Goal: Task Accomplishment & Management: Complete application form

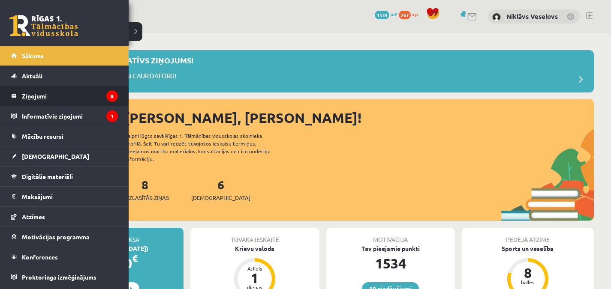
click at [25, 96] on legend "Ziņojumi 8" at bounding box center [70, 96] width 96 height 20
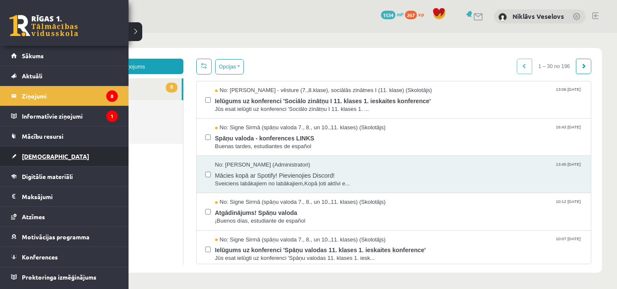
click at [57, 157] on link "[DEMOGRAPHIC_DATA]" at bounding box center [64, 157] width 107 height 20
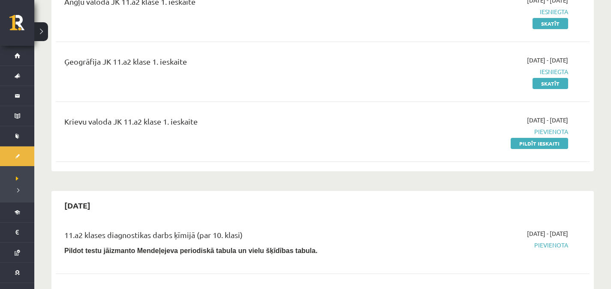
scroll to position [121, 0]
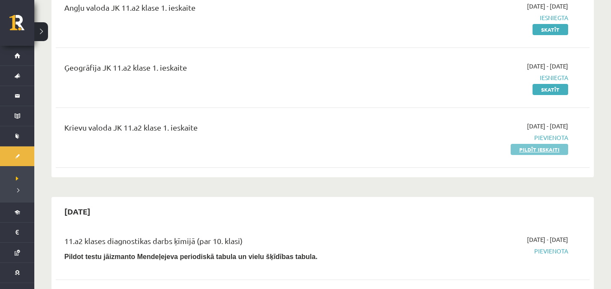
click at [542, 148] on link "Pildīt ieskaiti" at bounding box center [538, 149] width 57 height 11
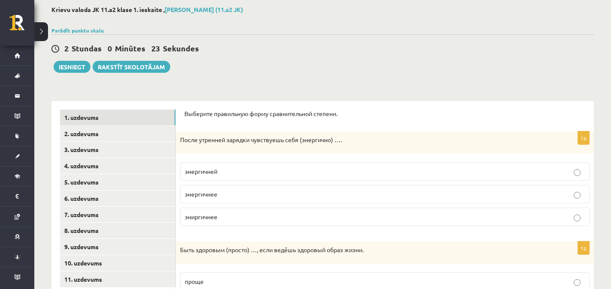
scroll to position [33, 0]
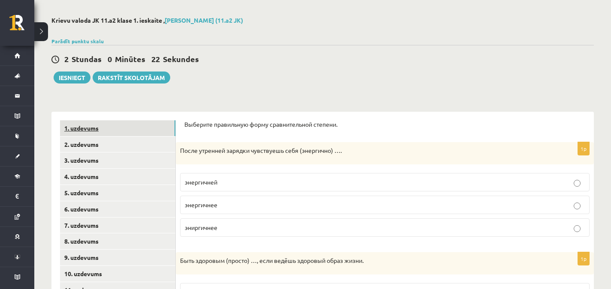
click at [84, 134] on link "1. uzdevums" at bounding box center [117, 128] width 115 height 16
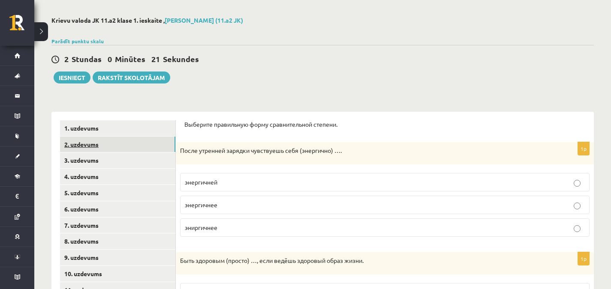
click at [90, 142] on link "2. uzdevums" at bounding box center [117, 145] width 115 height 16
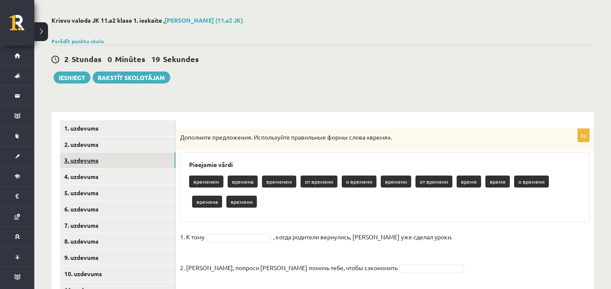
click at [93, 159] on link "3. uzdevums" at bounding box center [117, 161] width 115 height 16
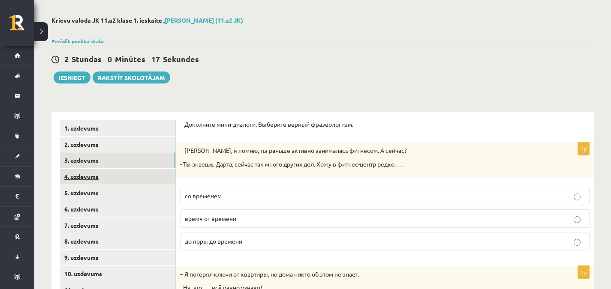
click at [100, 173] on link "4. uzdevums" at bounding box center [117, 177] width 115 height 16
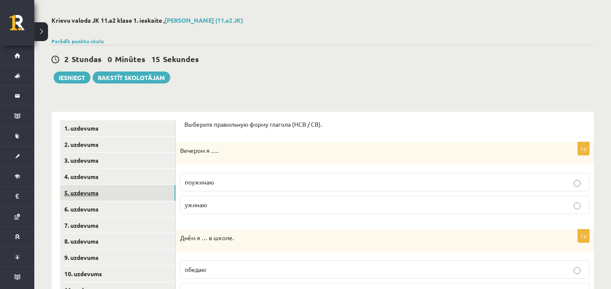
click at [100, 193] on link "5. uzdevums" at bounding box center [117, 193] width 115 height 16
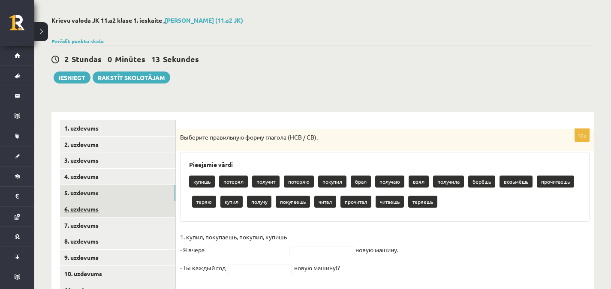
click at [101, 213] on link "6. uzdevums" at bounding box center [117, 209] width 115 height 16
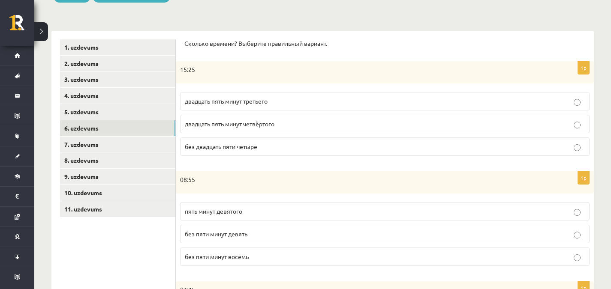
scroll to position [112, 0]
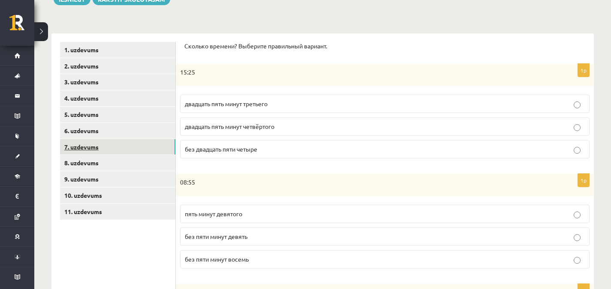
click at [138, 152] on link "7. uzdevums" at bounding box center [117, 147] width 115 height 16
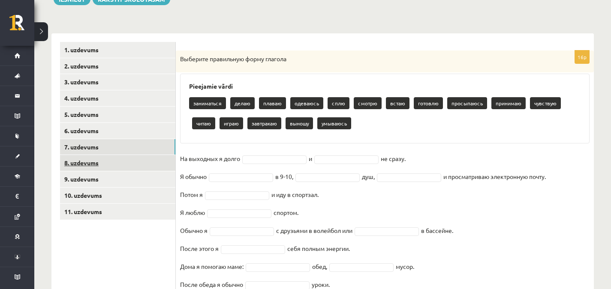
click at [132, 163] on link "8. uzdevums" at bounding box center [117, 163] width 115 height 16
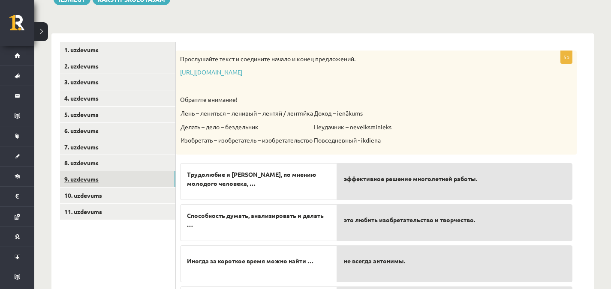
click at [136, 182] on link "9. uzdevums" at bounding box center [117, 179] width 115 height 16
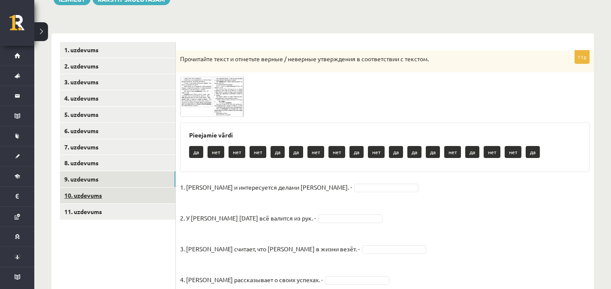
click at [134, 198] on link "10. uzdevums" at bounding box center [117, 196] width 115 height 16
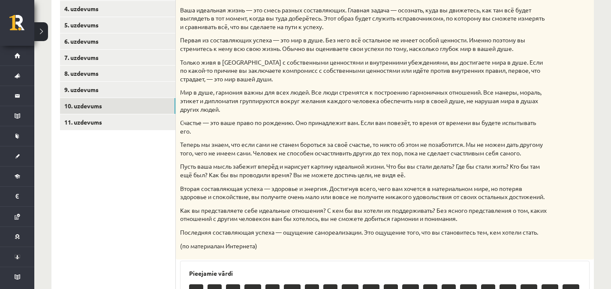
scroll to position [197, 0]
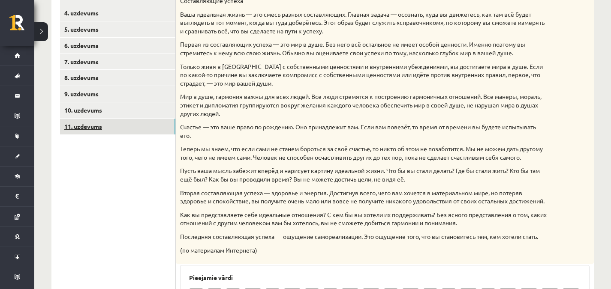
click at [120, 130] on link "11. uzdevums" at bounding box center [117, 127] width 115 height 16
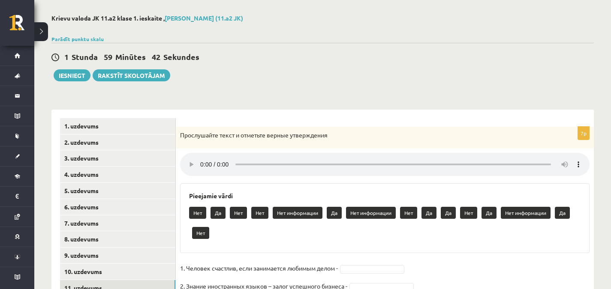
scroll to position [33, 0]
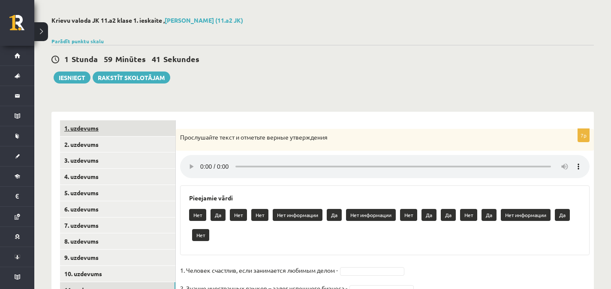
click at [130, 131] on link "1. uzdevums" at bounding box center [117, 128] width 115 height 16
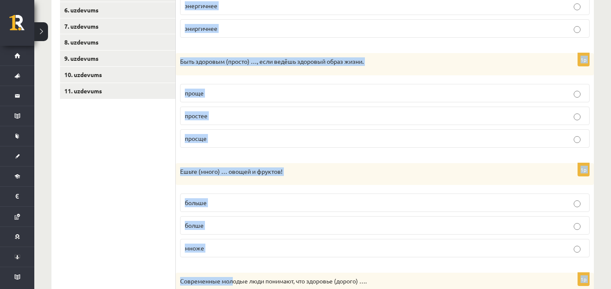
scroll to position [454, 0]
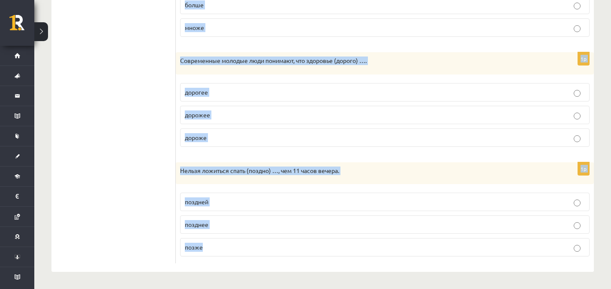
drag, startPoint x: 184, startPoint y: 124, endPoint x: 232, endPoint y: 309, distance: 191.3
copy form "Выберите правильную форму сравнительной степени. 1p После утренней зарядки чувс…"
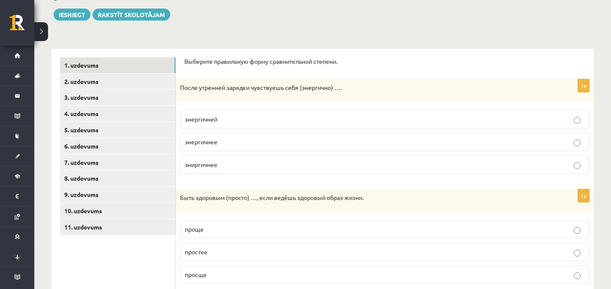
scroll to position [87, 0]
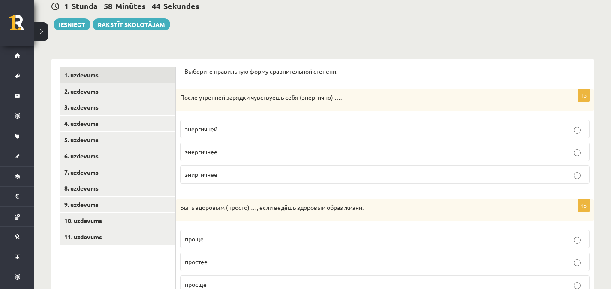
drag, startPoint x: 183, startPoint y: 156, endPoint x: 206, endPoint y: 170, distance: 25.9
click at [204, 168] on label "эниргичнее" at bounding box center [384, 174] width 409 height 18
click at [247, 244] on label "проще" at bounding box center [384, 239] width 409 height 18
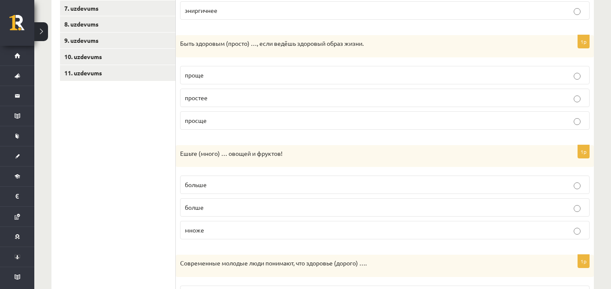
scroll to position [249, 0]
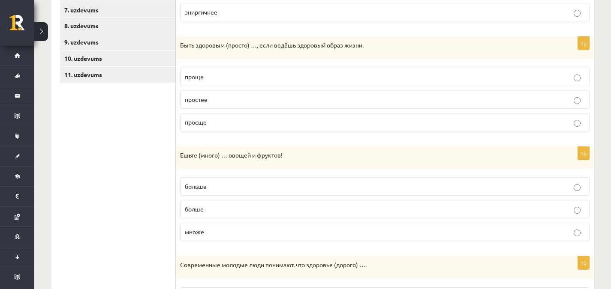
click at [244, 189] on p "больше" at bounding box center [385, 186] width 400 height 9
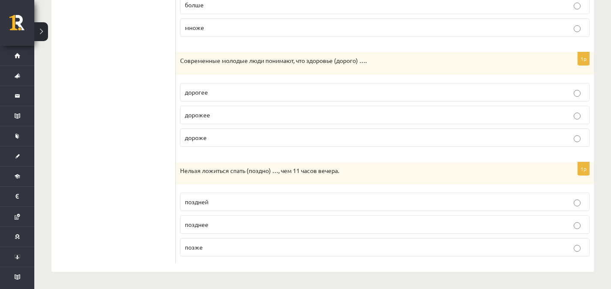
click at [229, 134] on p "дороже" at bounding box center [385, 137] width 400 height 9
click at [195, 252] on label "позже" at bounding box center [384, 247] width 409 height 18
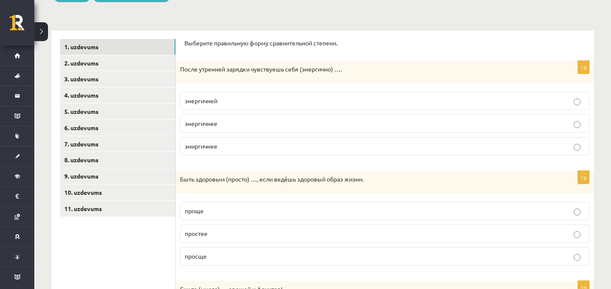
scroll to position [114, 0]
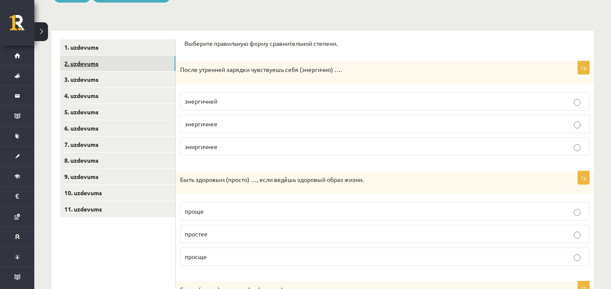
click at [158, 59] on link "2. uzdevums" at bounding box center [117, 64] width 115 height 16
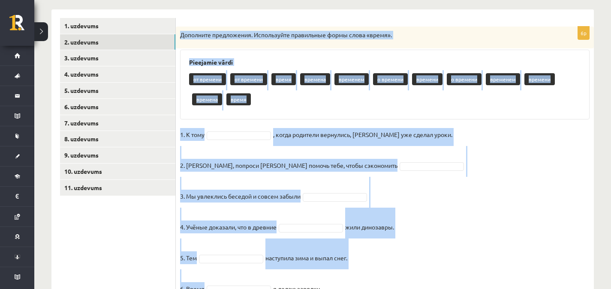
scroll to position [177, 0]
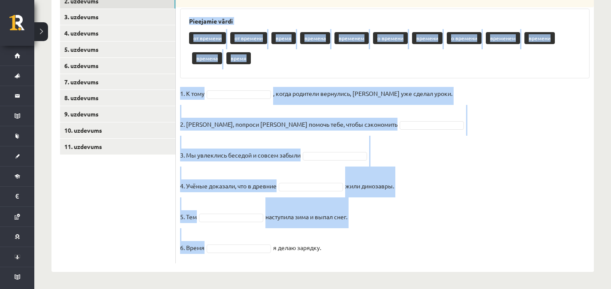
drag, startPoint x: 178, startPoint y: 55, endPoint x: 347, endPoint y: 236, distance: 248.3
click at [347, 236] on div "6p Дополните предложения. Используйте правильные формы слова «время». Pieejamie…" at bounding box center [385, 124] width 418 height 278
copy div "Дополните предложения. Используйте правильные формы слова «время». Pieejamie vā…"
click at [553, 185] on fieldset "1. К тому , когда родители вернулись, Эгилс уже сделал уроки. 2. Мадара, попрос…" at bounding box center [384, 173] width 409 height 172
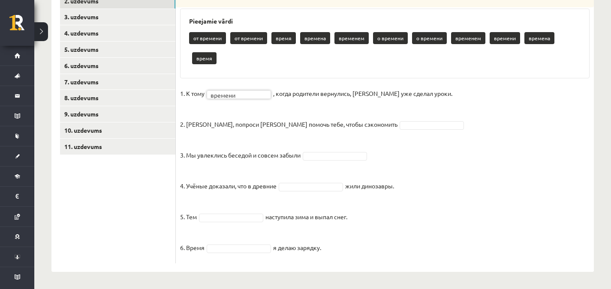
scroll to position [157, 0]
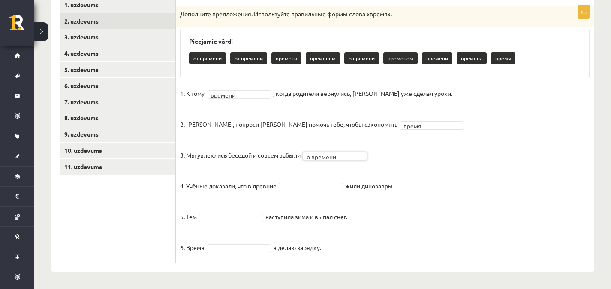
click at [315, 192] on fieldset "1. К тому времени ******* , когда родители вернулись, Эгилс уже сделал уроки. 2…" at bounding box center [384, 173] width 409 height 172
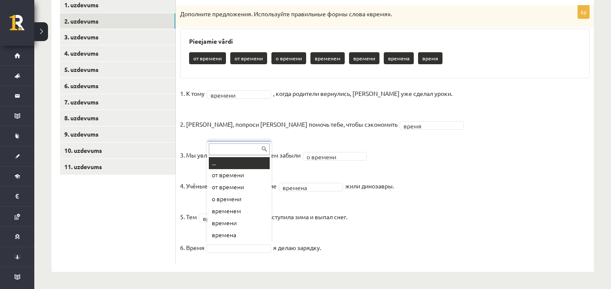
scroll to position [10, 0]
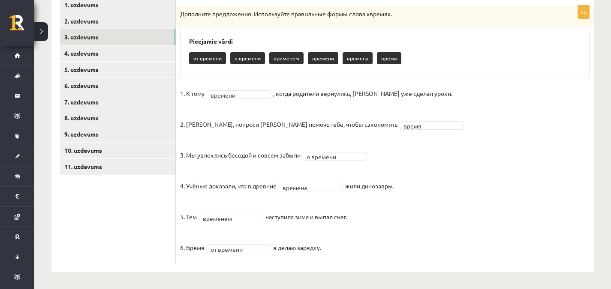
click at [84, 39] on link "3. uzdevums" at bounding box center [117, 37] width 115 height 16
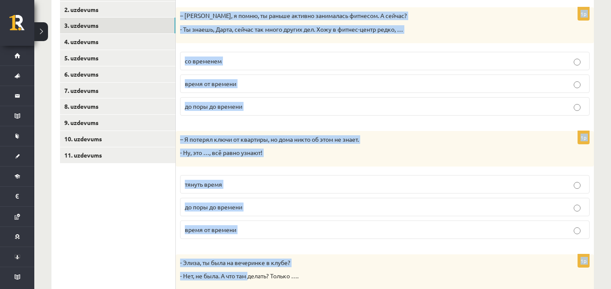
scroll to position [398, 0]
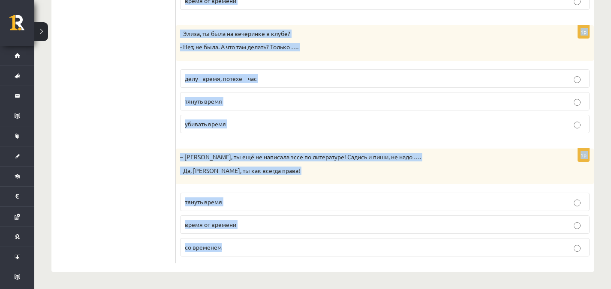
drag, startPoint x: 186, startPoint y: 18, endPoint x: 252, endPoint y: 309, distance: 298.3
copy form "Дополните мини-диалоги. Выберите верный фразеологизм. 1p – Мария, я помню, ты р…"
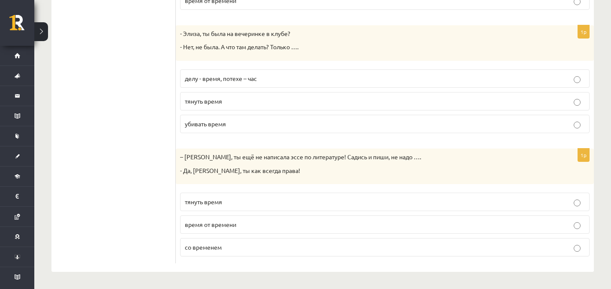
click at [139, 118] on ul "1. uzdevums 2. uzdevums 3. uzdevums 4. uzdevums 5. uzdevums 6. uzdevums 7. uzde…" at bounding box center [118, 9] width 116 height 507
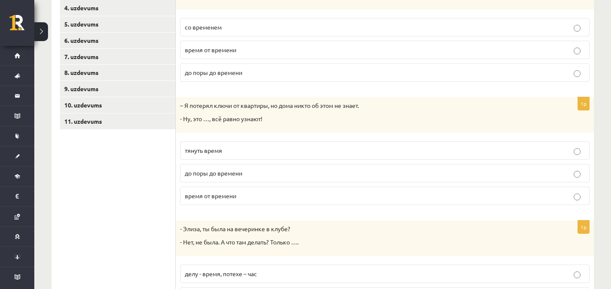
scroll to position [201, 0]
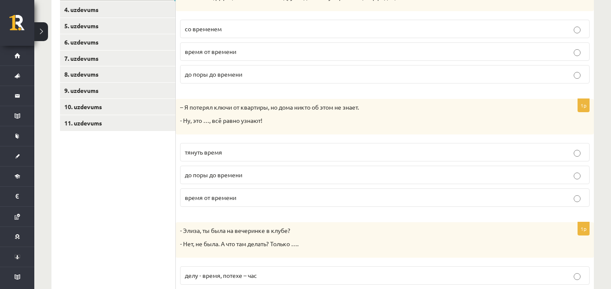
click at [337, 56] on p "время от времени" at bounding box center [385, 51] width 400 height 9
click at [222, 171] on span "до поры до времени" at bounding box center [213, 175] width 57 height 8
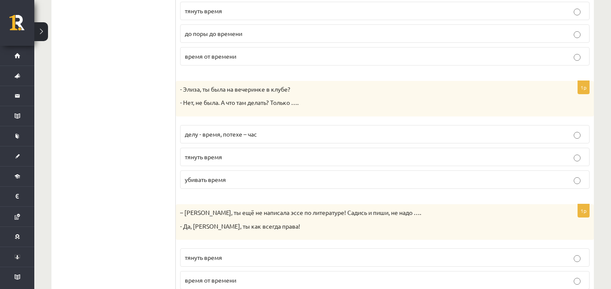
scroll to position [342, 0]
click at [216, 180] on span "убивать время" at bounding box center [205, 180] width 41 height 8
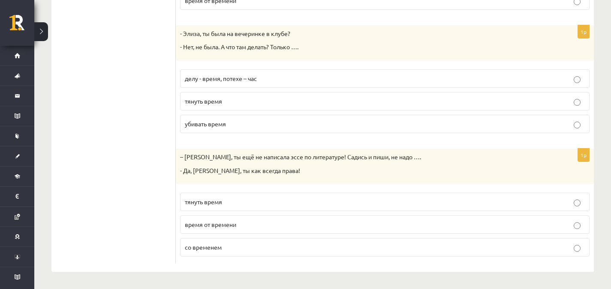
click at [208, 201] on span "тянуть время" at bounding box center [203, 202] width 37 height 8
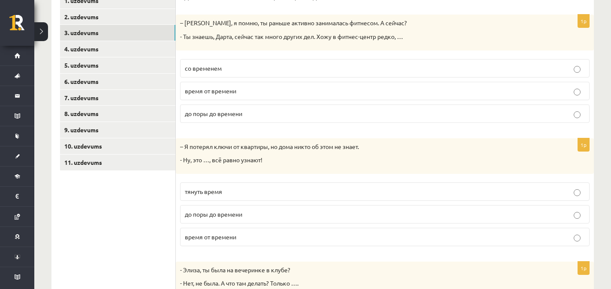
scroll to position [160, 0]
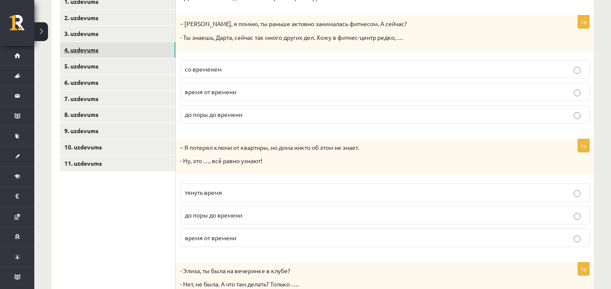
click at [91, 43] on link "4. uzdevums" at bounding box center [117, 50] width 115 height 16
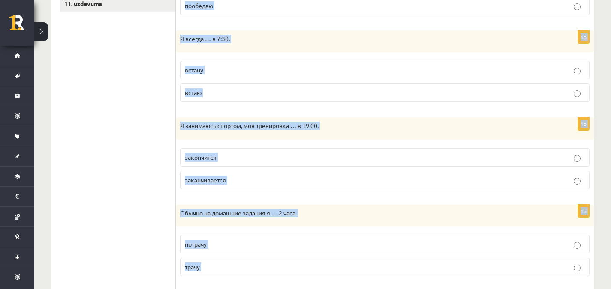
scroll to position [602, 0]
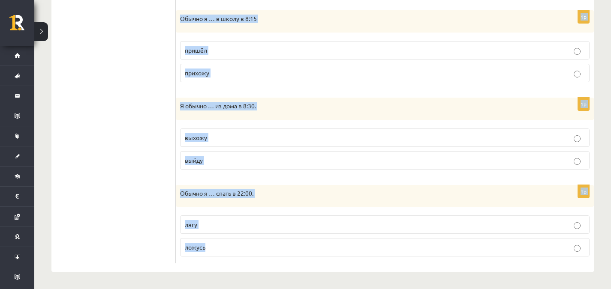
drag, startPoint x: 181, startPoint y: 153, endPoint x: 289, endPoint y: 308, distance: 189.3
copy form "Выберите правильную форму глагола (НСВ / СВ). 1p Вечером я …. поужинаю ужинаю 1…"
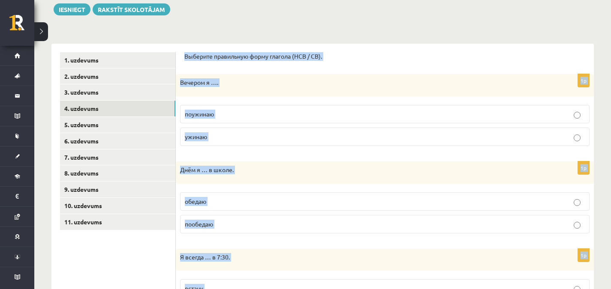
scroll to position [95, 0]
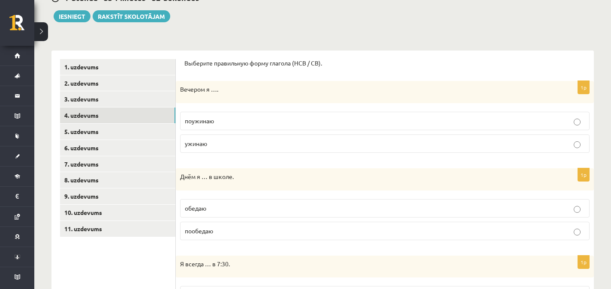
click at [396, 133] on fieldset "поужинаю ужинаю" at bounding box center [384, 132] width 409 height 48
click at [377, 120] on p "поужинаю" at bounding box center [385, 121] width 400 height 9
click at [202, 200] on label "обедаю" at bounding box center [384, 208] width 409 height 18
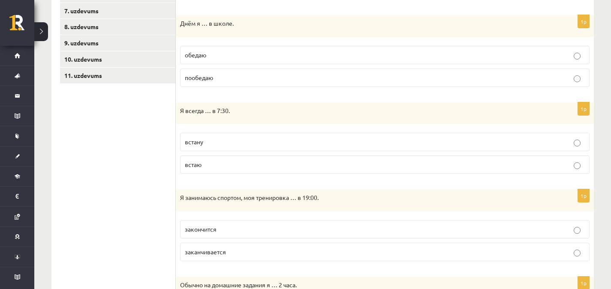
scroll to position [259, 0]
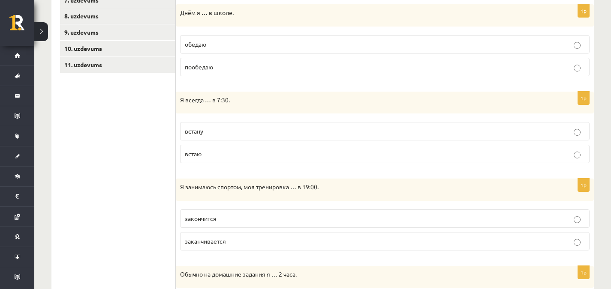
click at [244, 171] on form "Выберите правильную форму глагола (НСВ / СВ). 1p Вечером я …. поужинаю ужинаю 1…" at bounding box center [384, 250] width 401 height 711
click at [269, 152] on p "встаю" at bounding box center [385, 154] width 400 height 9
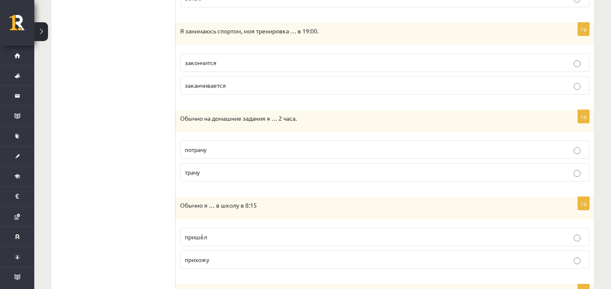
scroll to position [437, 0]
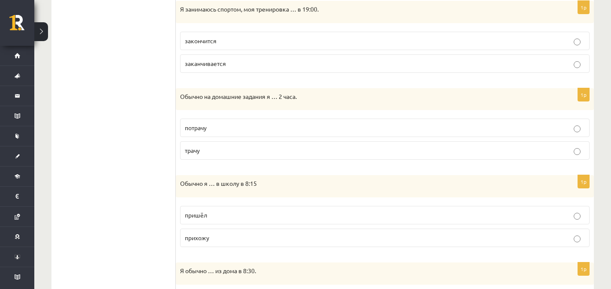
click at [234, 72] on label "заканчивается" at bounding box center [384, 63] width 409 height 18
click at [189, 154] on span "трачу" at bounding box center [192, 151] width 15 height 8
click at [217, 236] on p "прихожу" at bounding box center [385, 238] width 400 height 9
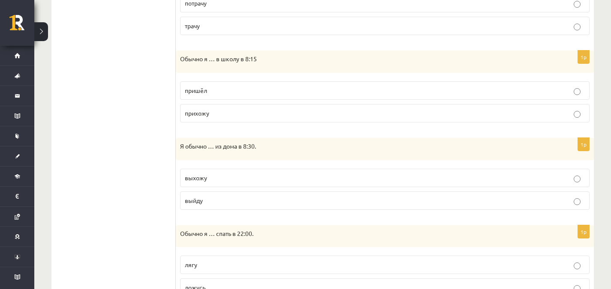
scroll to position [562, 0]
click at [392, 182] on label "выхожу" at bounding box center [384, 177] width 409 height 18
click at [296, 278] on fieldset "лягу ложусь" at bounding box center [384, 275] width 409 height 48
click at [315, 286] on p "ложусь" at bounding box center [385, 287] width 400 height 9
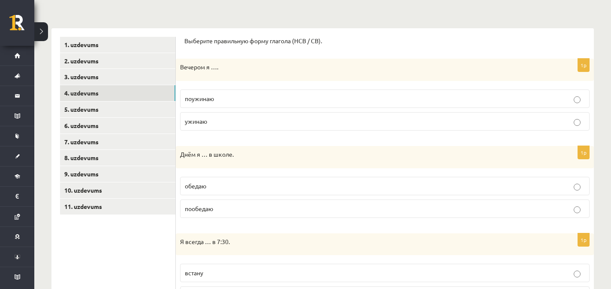
scroll to position [114, 0]
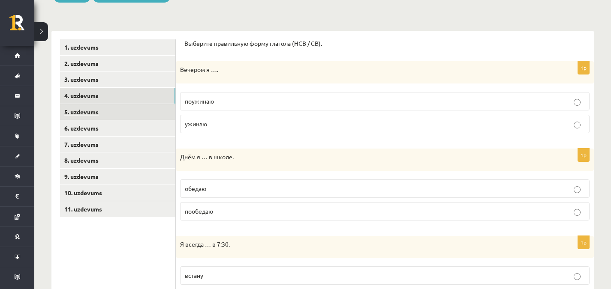
click at [135, 119] on link "5. uzdevums" at bounding box center [117, 112] width 115 height 16
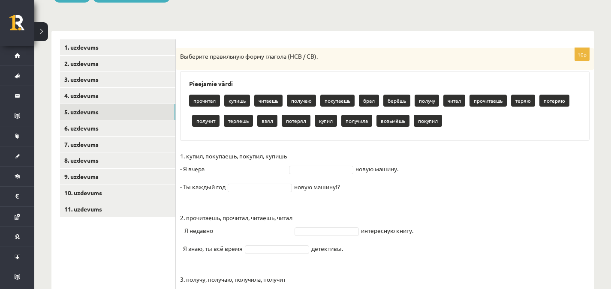
click at [135, 119] on link "5. uzdevums" at bounding box center [117, 112] width 115 height 16
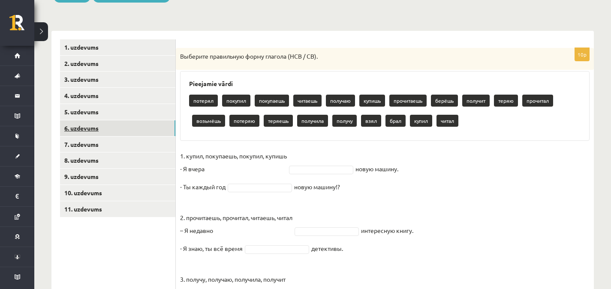
click at [123, 129] on link "6. uzdevums" at bounding box center [117, 128] width 115 height 16
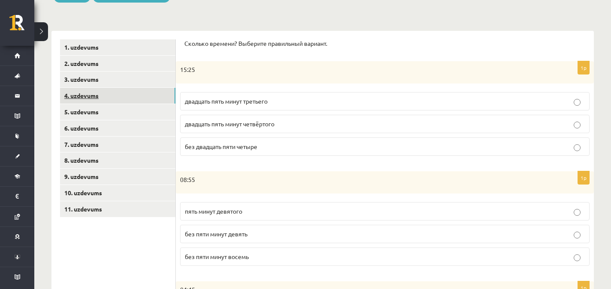
click at [125, 101] on link "4. uzdevums" at bounding box center [117, 96] width 115 height 16
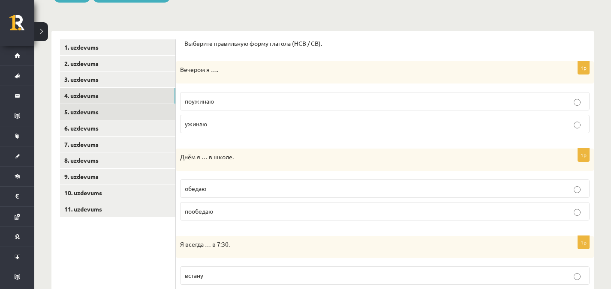
click at [129, 114] on link "5. uzdevums" at bounding box center [117, 112] width 115 height 16
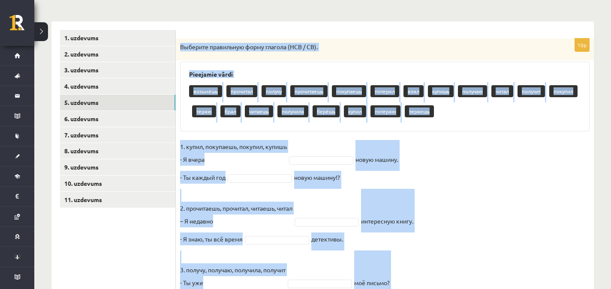
scroll to position [300, 0]
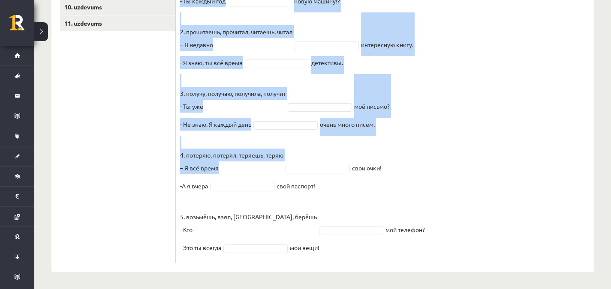
drag, startPoint x: 181, startPoint y: 57, endPoint x: 351, endPoint y: 309, distance: 304.3
copy div "Выберите правильную форму глагола (НСВ / СВ). Pieejamie vārdi возьмёшь прочитал…"
click at [499, 193] on fieldset "1. купил, покупаешь, покупил, купишь - Я вчера новую машину. - Ты каждый год но…" at bounding box center [384, 112] width 409 height 296
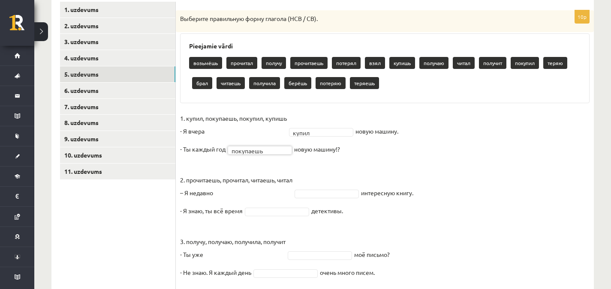
scroll to position [151, 0]
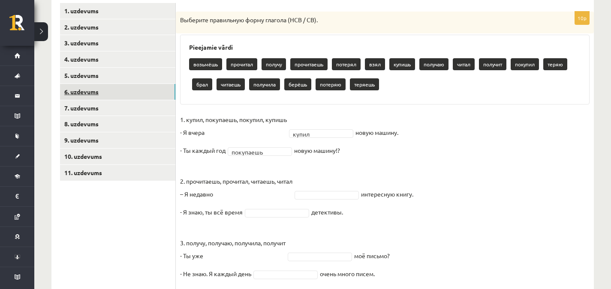
click at [118, 97] on link "6. uzdevums" at bounding box center [117, 92] width 115 height 16
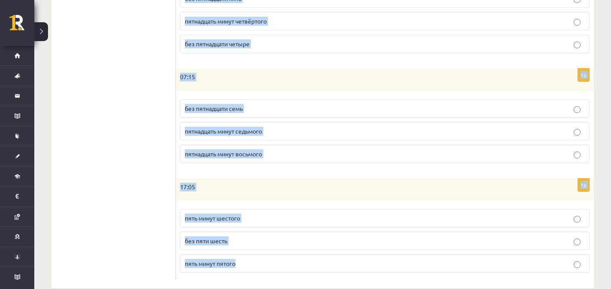
scroll to position [454, 0]
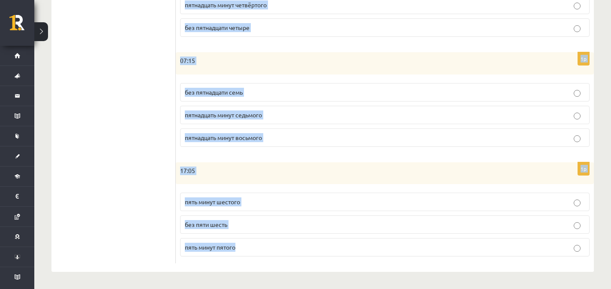
drag, startPoint x: 185, startPoint y: 157, endPoint x: 300, endPoint y: 308, distance: 189.2
copy form "Сколько времени? Выберите правильный вариант. 1p 15:25 двадцать пять минут трет…"
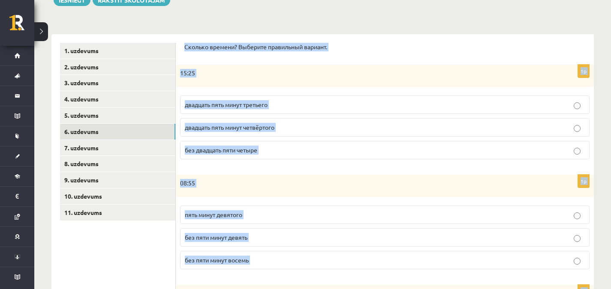
scroll to position [109, 0]
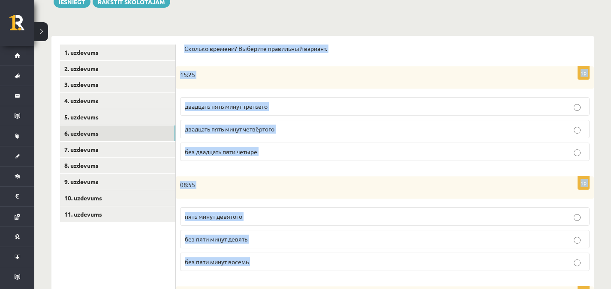
click at [496, 73] on p "15:25" at bounding box center [363, 75] width 366 height 9
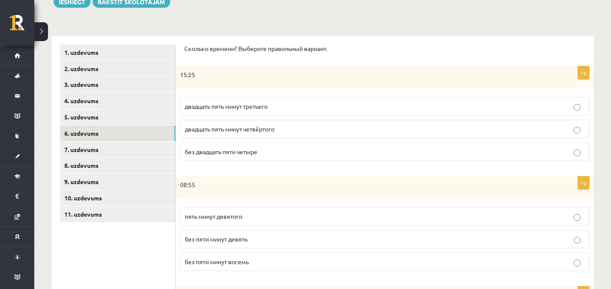
click at [218, 120] on fieldset "двадцать пять минут третьего двадцать пять минут четвёртого без двадцать пяти ч…" at bounding box center [384, 128] width 409 height 71
click at [223, 132] on span "двадцать пять минут четвёртого" at bounding box center [230, 129] width 90 height 8
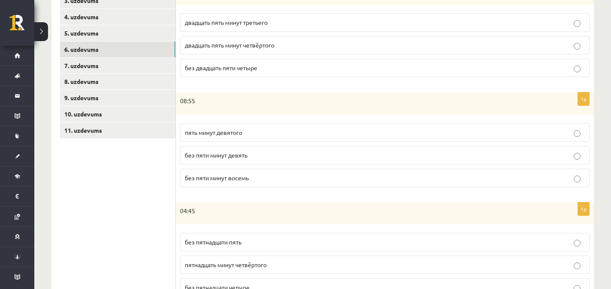
scroll to position [190, 0]
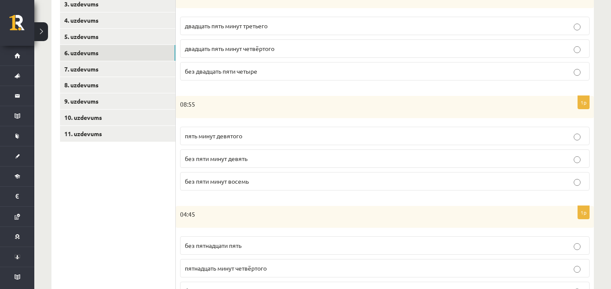
click at [224, 156] on span "без пяти минут девять" at bounding box center [216, 159] width 63 height 8
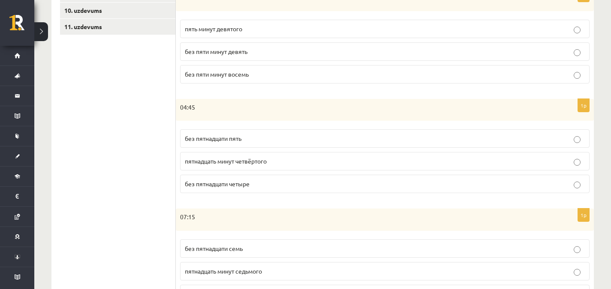
scroll to position [304, 0]
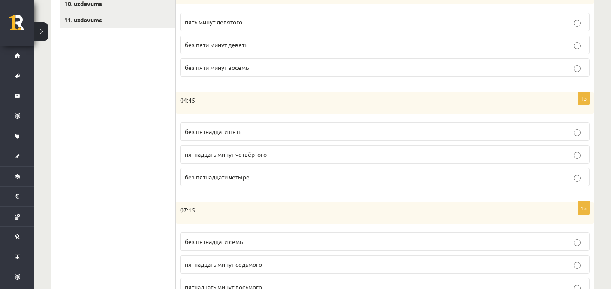
click at [234, 181] on p "без пятнадцати четыре" at bounding box center [385, 177] width 400 height 9
click at [276, 132] on p "без пятнадцати пять" at bounding box center [385, 131] width 400 height 9
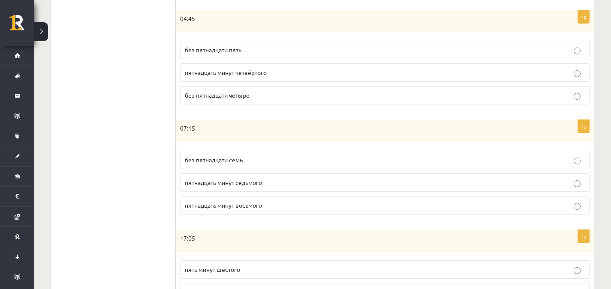
scroll to position [383, 0]
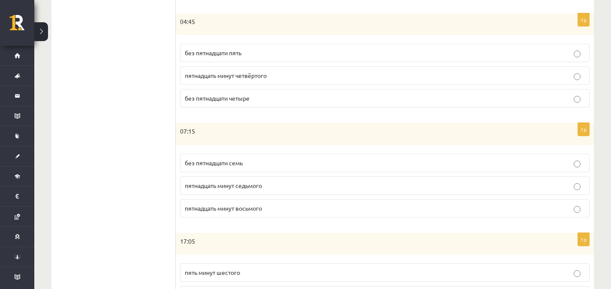
click at [252, 210] on span "пятнадцать минут восьмого" at bounding box center [223, 208] width 77 height 8
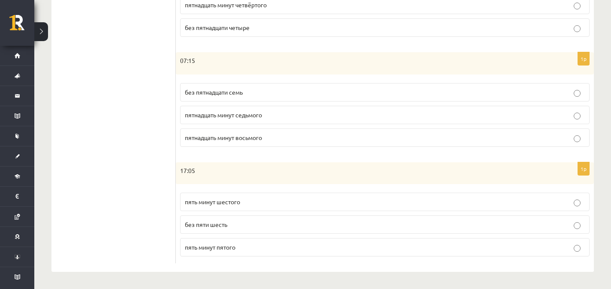
click at [249, 207] on label "пять минут шестого" at bounding box center [384, 202] width 409 height 18
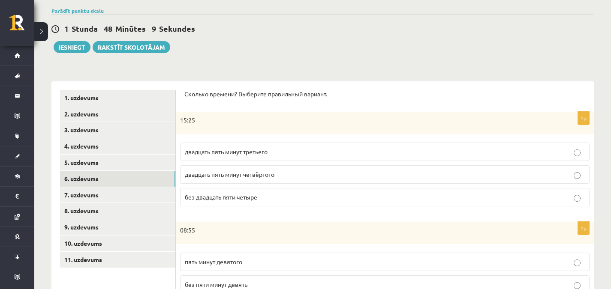
scroll to position [61, 0]
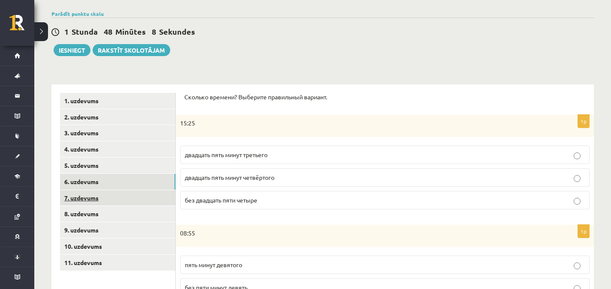
click at [122, 193] on link "7. uzdevums" at bounding box center [117, 198] width 115 height 16
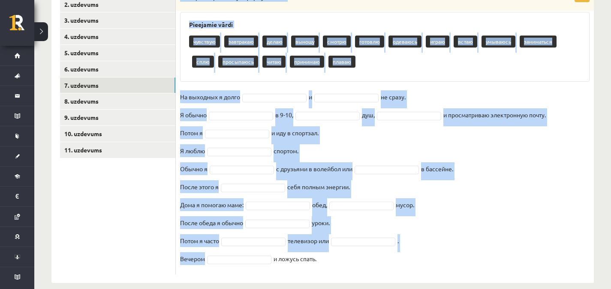
scroll to position [185, 0]
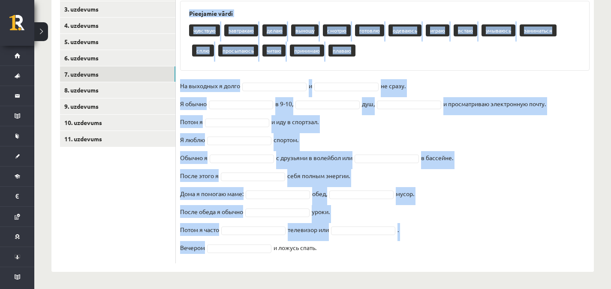
drag, startPoint x: 180, startPoint y: 103, endPoint x: 333, endPoint y: 273, distance: 229.4
click at [333, 273] on div "Krievu valoda JK 11.a2 klase 1. ieskaite , Niklāvs Veselovs (11.a2 JK) Parādīt …" at bounding box center [322, 68] width 576 height 441
copy div "Выберите правильную форму глагола Pieejamie vārdi чувствую завтракаю делаю выно…"
click at [533, 213] on fieldset "На выходных я долго и не сразу. Я обычно в 9-10, душ, и просматриваю электронну…" at bounding box center [384, 169] width 409 height 180
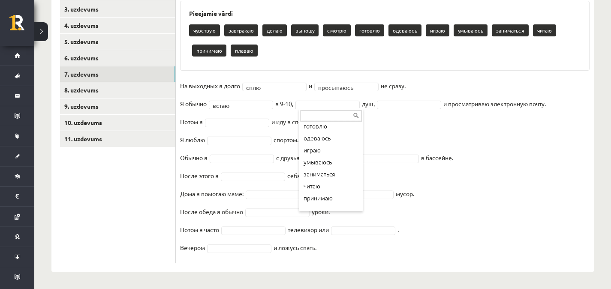
scroll to position [82, 0]
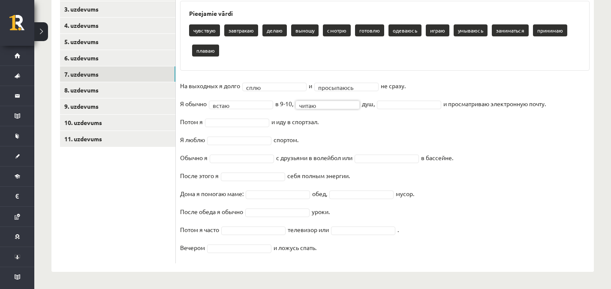
click at [338, 109] on fieldset "**********" at bounding box center [384, 169] width 409 height 180
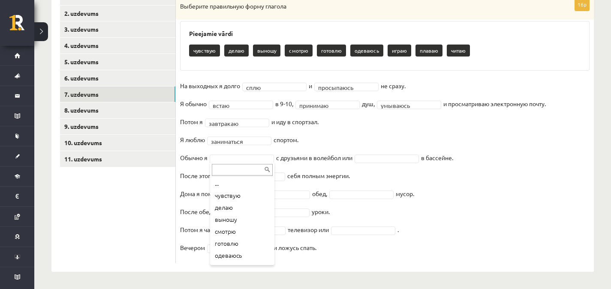
scroll to position [34, 0]
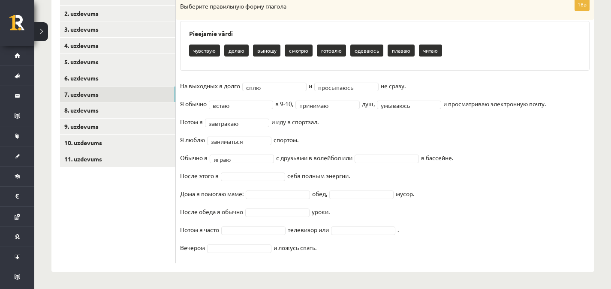
click at [368, 163] on fieldset "**********" at bounding box center [384, 169] width 409 height 180
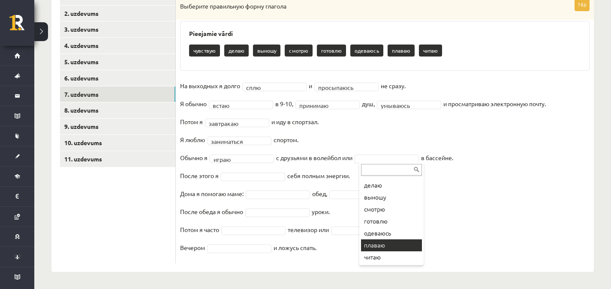
drag, startPoint x: 394, startPoint y: 252, endPoint x: 393, endPoint y: 245, distance: 6.9
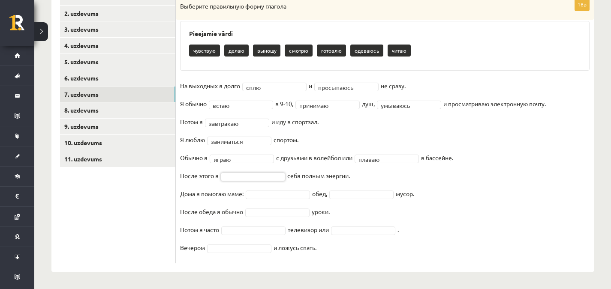
drag, startPoint x: 228, startPoint y: 173, endPoint x: 244, endPoint y: 173, distance: 16.3
drag, startPoint x: 270, startPoint y: 210, endPoint x: 261, endPoint y: 200, distance: 12.8
click at [261, 200] on fieldset "**********" at bounding box center [384, 169] width 409 height 180
drag, startPoint x: 261, startPoint y: 200, endPoint x: 258, endPoint y: 193, distance: 7.5
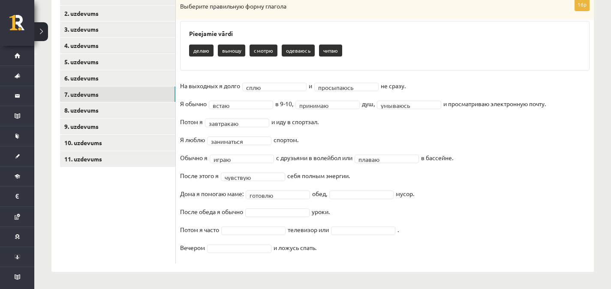
click at [346, 199] on fieldset "**********" at bounding box center [384, 169] width 409 height 180
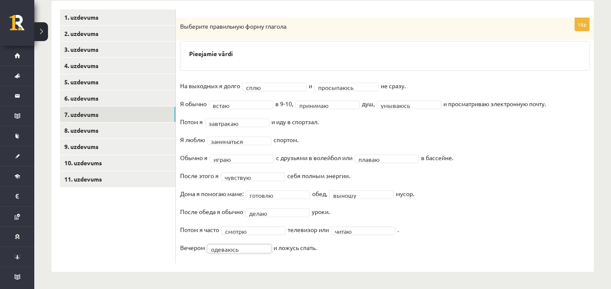
scroll to position [144, 0]
click at [141, 134] on link "8. uzdevums" at bounding box center [117, 131] width 115 height 16
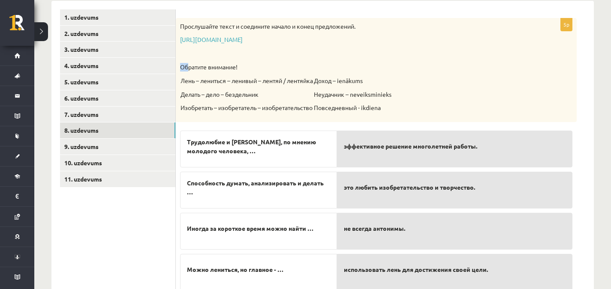
drag, startPoint x: 180, startPoint y: 68, endPoint x: 187, endPoint y: 70, distance: 7.3
click at [187, 70] on p "Обратите внимание!" at bounding box center [354, 67] width 349 height 9
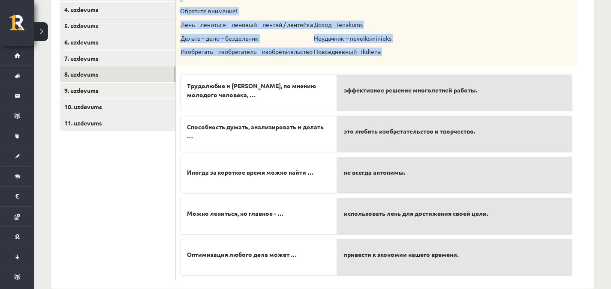
scroll to position [217, 0]
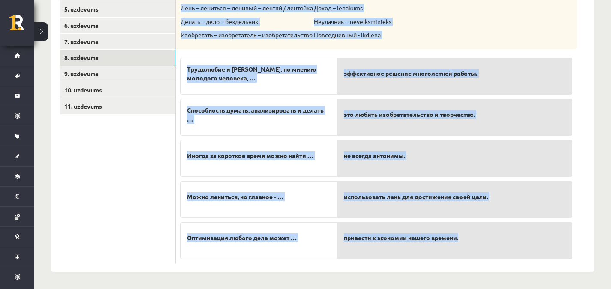
drag, startPoint x: 179, startPoint y: 25, endPoint x: 469, endPoint y: 258, distance: 372.1
click at [469, 258] on div "5p Прослушайте текст и соедините начало и конец предложений. https://www.zvaigz…" at bounding box center [376, 104] width 401 height 318
copy div "Прослушайте текст и соедините начало и конец предложений. https://www.zvaigzne.…"
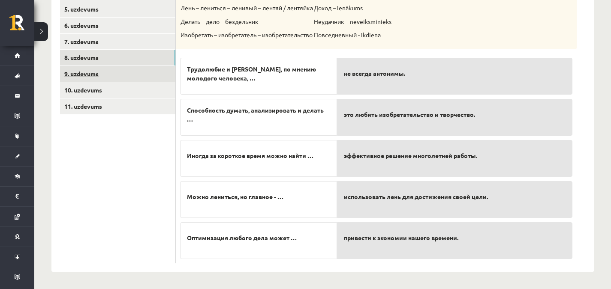
click at [135, 72] on link "9. uzdevums" at bounding box center [117, 74] width 115 height 16
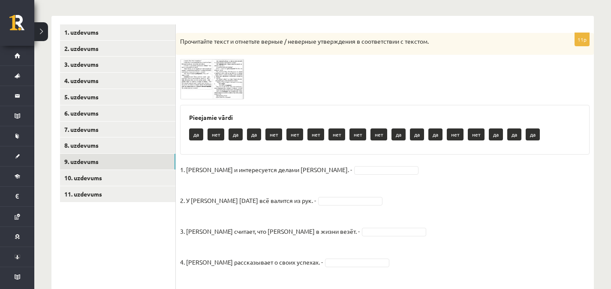
scroll to position [132, 0]
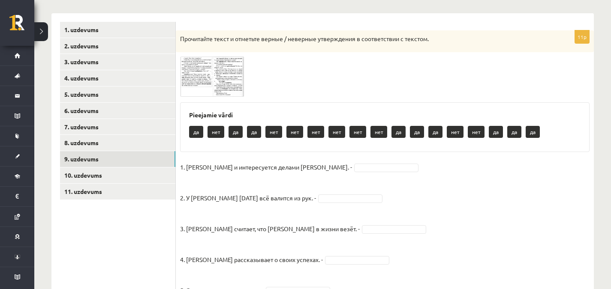
click at [222, 81] on img at bounding box center [212, 77] width 64 height 40
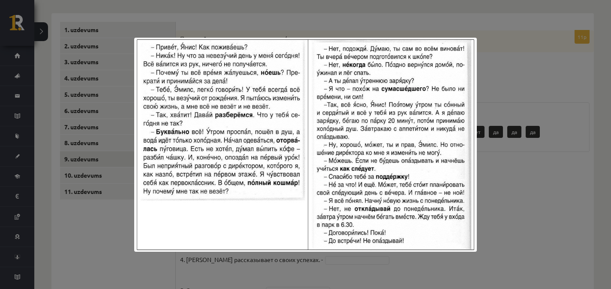
click at [222, 14] on div at bounding box center [305, 144] width 611 height 289
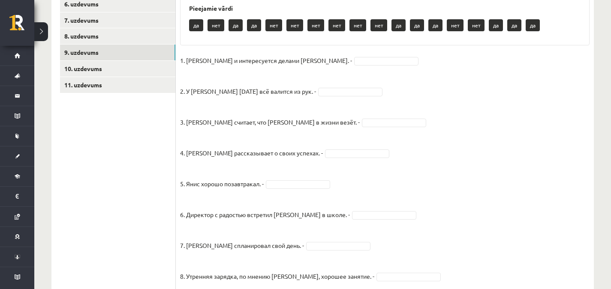
scroll to position [236, 0]
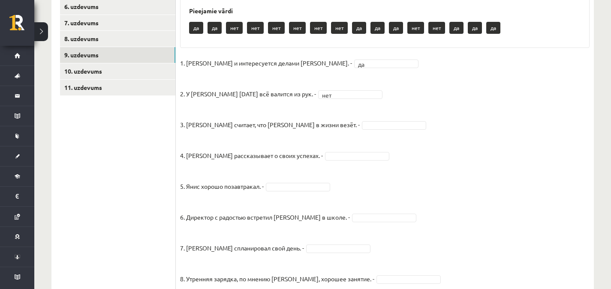
click at [320, 141] on fieldset "1. Эмилс и интересуется делами Яниса. - да ** 2. У Яниса сегодня всё валится из…" at bounding box center [384, 226] width 409 height 339
click at [324, 130] on fieldset "1. Эмилс и интересуется делами Яниса. - да ** 2. У Яниса сегодня всё валится из…" at bounding box center [384, 226] width 409 height 339
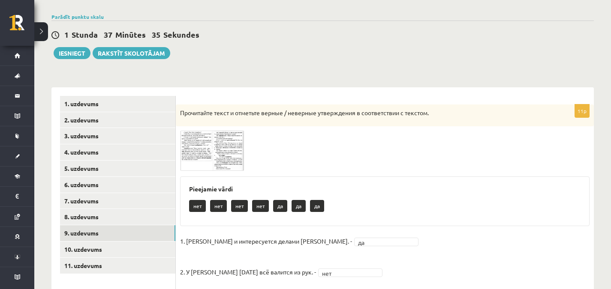
scroll to position [57, 0]
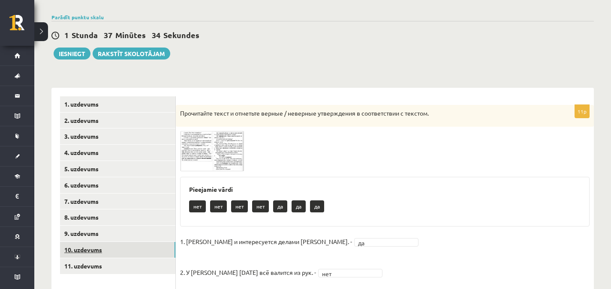
click at [64, 250] on link "10. uzdevums" at bounding box center [117, 250] width 115 height 16
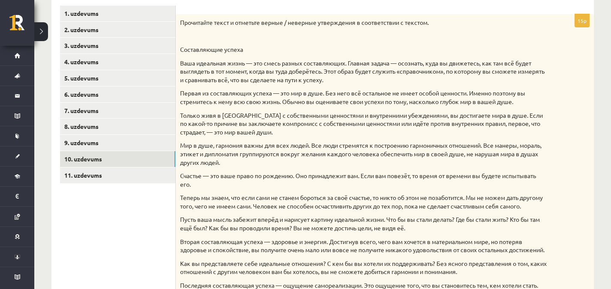
scroll to position [145, 0]
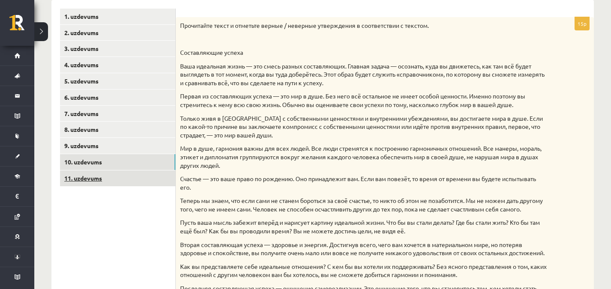
click at [150, 179] on link "11. uzdevums" at bounding box center [117, 179] width 115 height 16
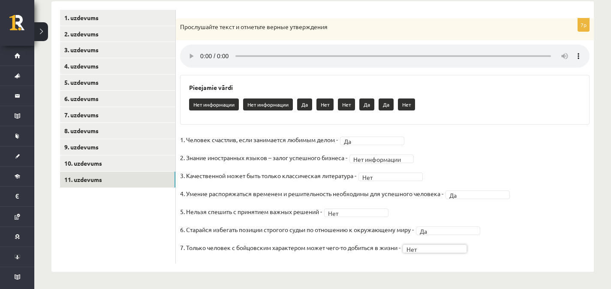
scroll to position [0, 0]
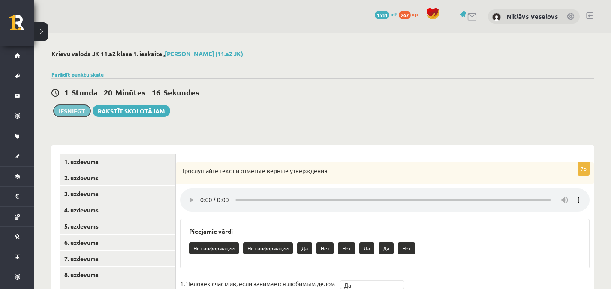
click at [72, 114] on button "Iesniegt" at bounding box center [72, 111] width 37 height 12
